Goal: Transaction & Acquisition: Purchase product/service

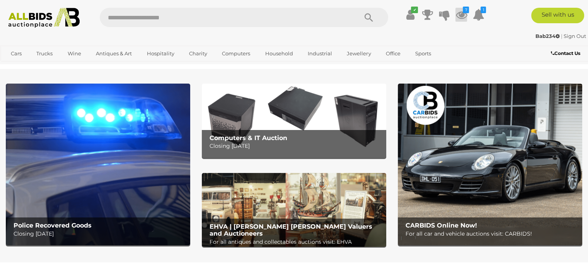
click at [463, 12] on icon "7" at bounding box center [466, 10] width 6 height 7
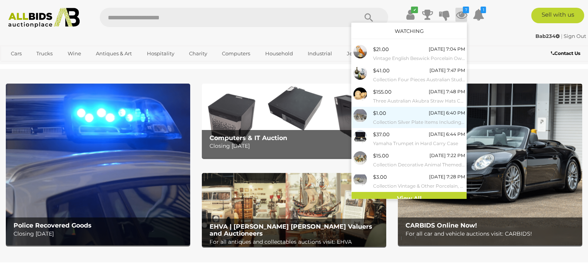
scroll to position [6, 0]
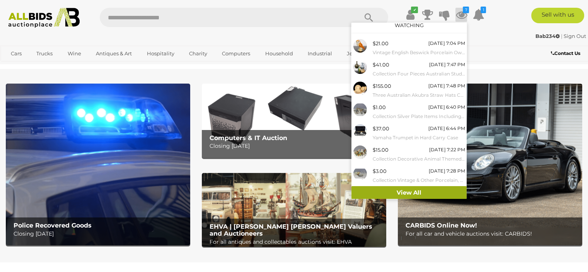
click at [412, 191] on link "View All" at bounding box center [408, 193] width 115 height 14
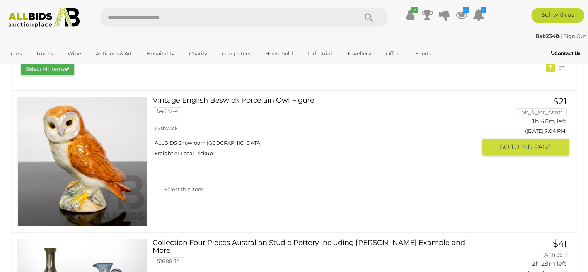
scroll to position [116, 0]
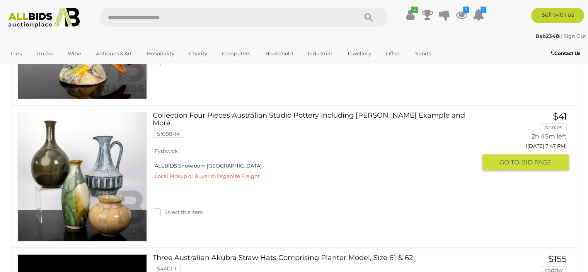
scroll to position [107, 0]
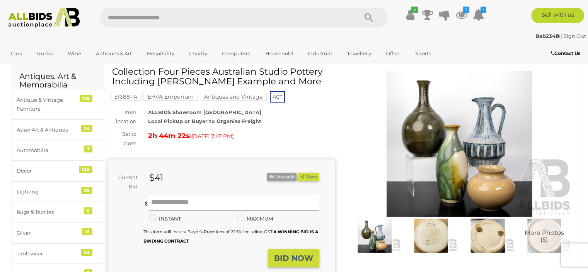
scroll to position [77, 0]
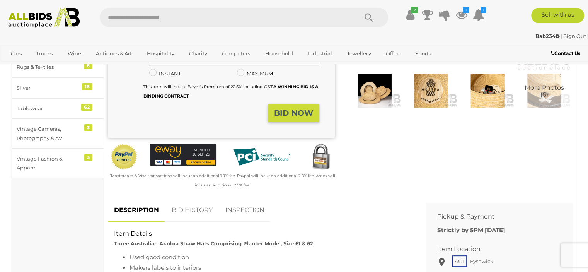
scroll to position [77, 0]
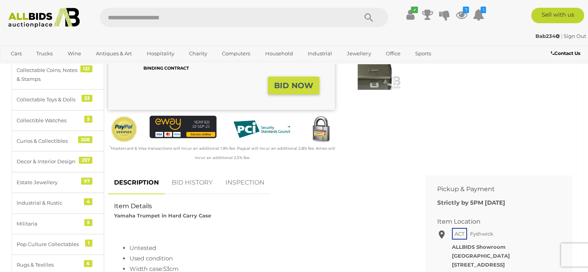
scroll to position [193, 0]
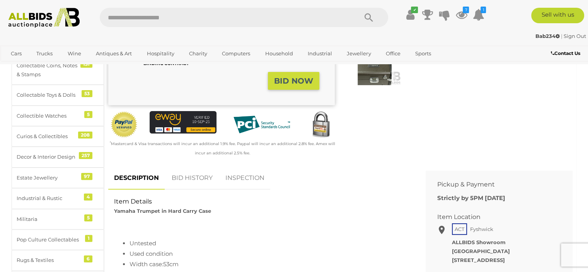
click at [185, 177] on link "BID HISTORY" at bounding box center [192, 178] width 53 height 23
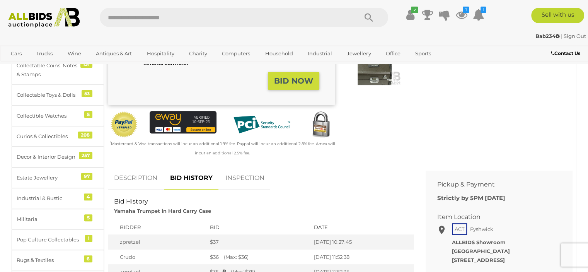
click at [140, 176] on link "DESCRIPTION" at bounding box center [135, 178] width 55 height 23
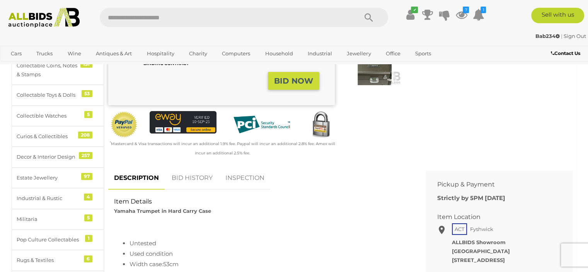
drag, startPoint x: 193, startPoint y: 175, endPoint x: 248, endPoint y: 191, distance: 56.6
click at [194, 175] on link "BID HISTORY" at bounding box center [192, 178] width 53 height 23
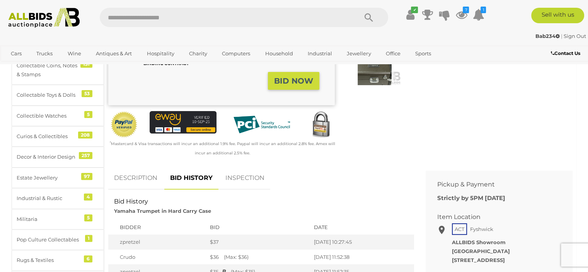
click at [128, 173] on link "DESCRIPTION" at bounding box center [135, 178] width 55 height 23
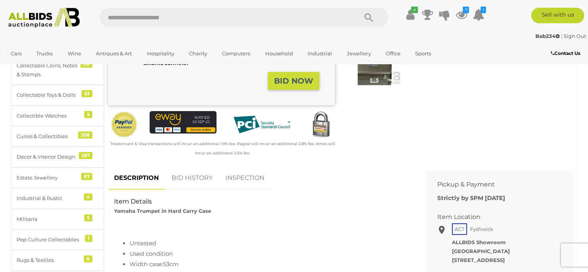
scroll to position [270, 0]
